Goal: Task Accomplishment & Management: Manage account settings

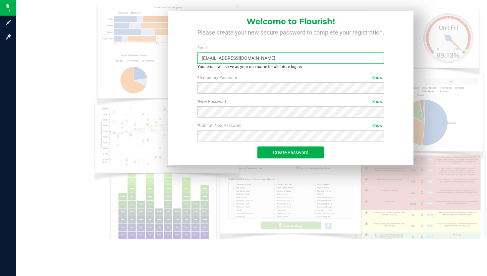
click at [260, 53] on input "[EMAIL_ADDRESS][DOMAIN_NAME]" at bounding box center [291, 57] width 187 height 11
click at [260, 58] on input "[EMAIL_ADDRESS][DOMAIN_NAME]" at bounding box center [291, 57] width 187 height 11
click at [260, 59] on input "[EMAIL_ADDRESS][DOMAIN_NAME]" at bounding box center [291, 57] width 187 height 11
drag, startPoint x: 260, startPoint y: 59, endPoint x: 189, endPoint y: 58, distance: 71.6
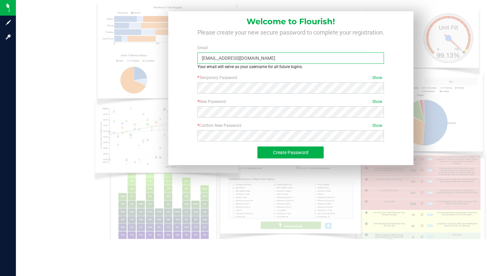
click at [189, 58] on div "Email [EMAIL_ADDRESS][DOMAIN_NAME] Your email will serve as your username for a…" at bounding box center [291, 60] width 236 height 30
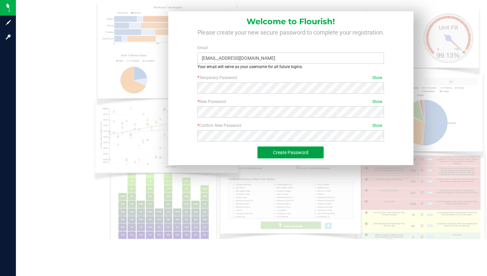
click at [274, 151] on button "Create Password" at bounding box center [291, 152] width 66 height 12
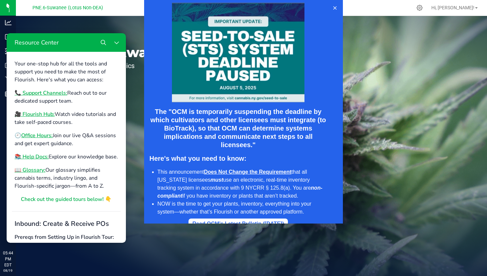
click at [433, 92] on div at bounding box center [243, 111] width 487 height 223
click at [336, 6] on icon at bounding box center [335, 7] width 5 height 5
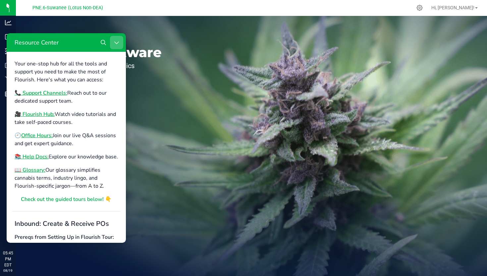
click at [116, 40] on icon "Close Resource Center" at bounding box center [116, 42] width 5 height 5
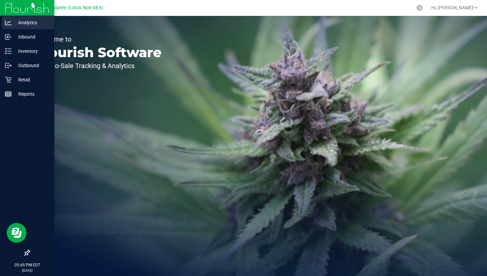
click at [15, 24] on p "Analytics" at bounding box center [32, 23] width 40 height 8
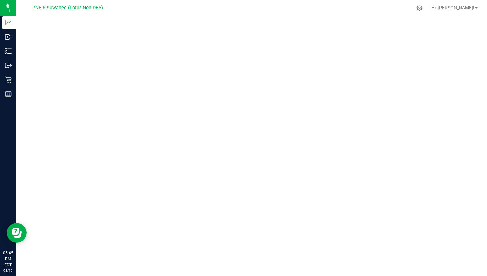
click at [77, 8] on span "PNE.6-Suwanee (Lotus Non-DEA)" at bounding box center [67, 8] width 71 height 6
click at [469, 8] on span "Hi, [PERSON_NAME]!" at bounding box center [453, 7] width 43 height 5
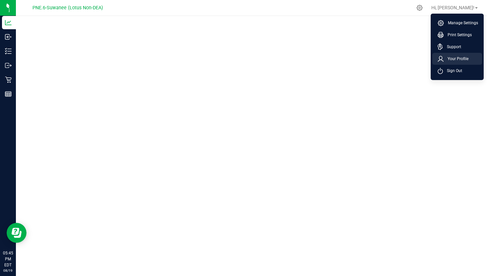
click at [458, 57] on span "Your Profile" at bounding box center [456, 58] width 25 height 7
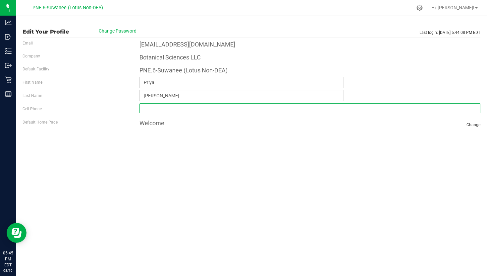
click at [251, 111] on input "tel" at bounding box center [310, 108] width 341 height 10
type input "[PHONE_NUMBER]"
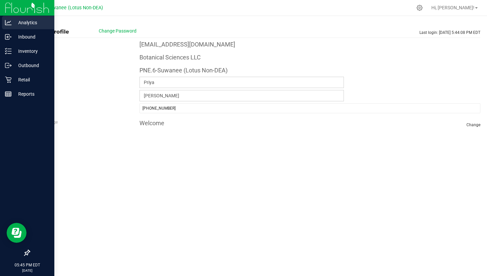
click at [21, 18] on div "Analytics" at bounding box center [28, 22] width 52 height 13
